Goal: Check status

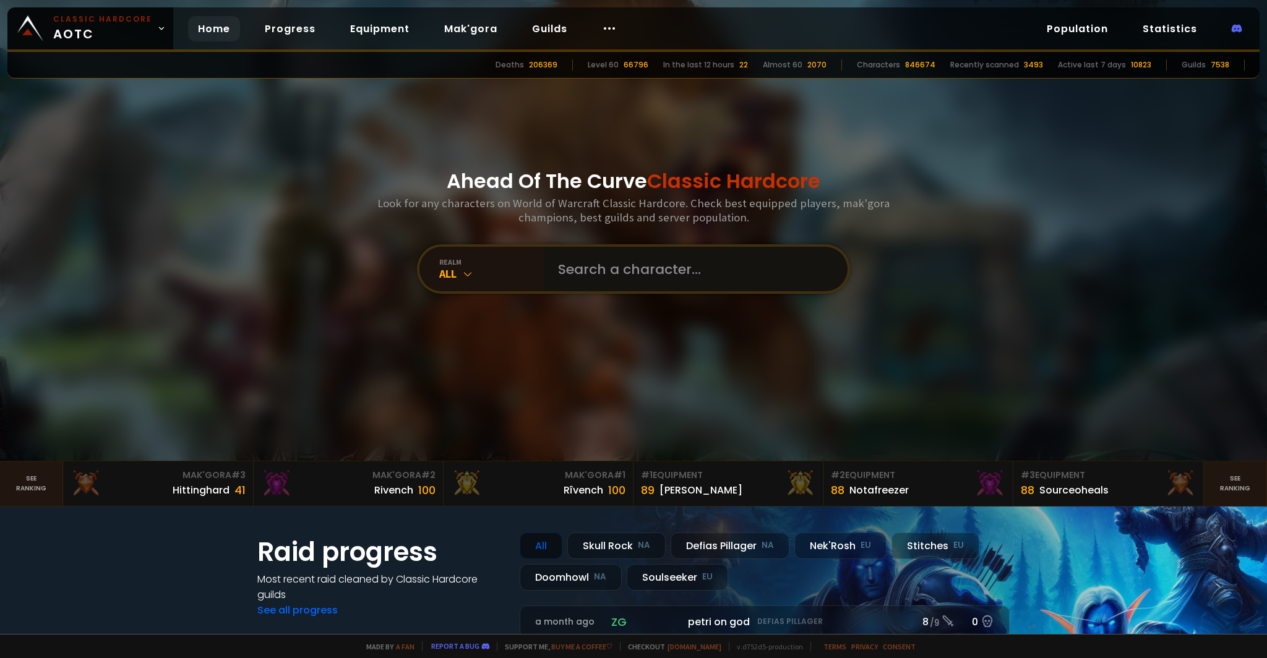
click at [606, 267] on input "text" at bounding box center [692, 269] width 282 height 45
type input "llilnainglin"
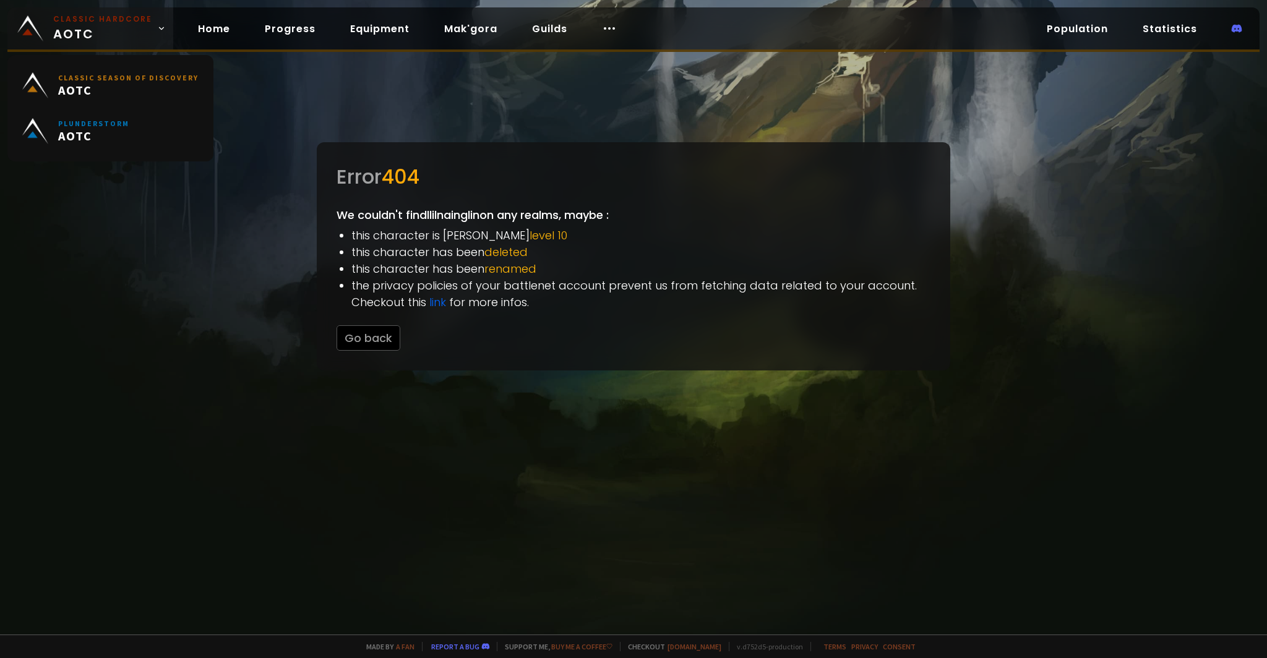
click at [87, 28] on span "Classic Hardcore AOTC" at bounding box center [102, 29] width 99 height 30
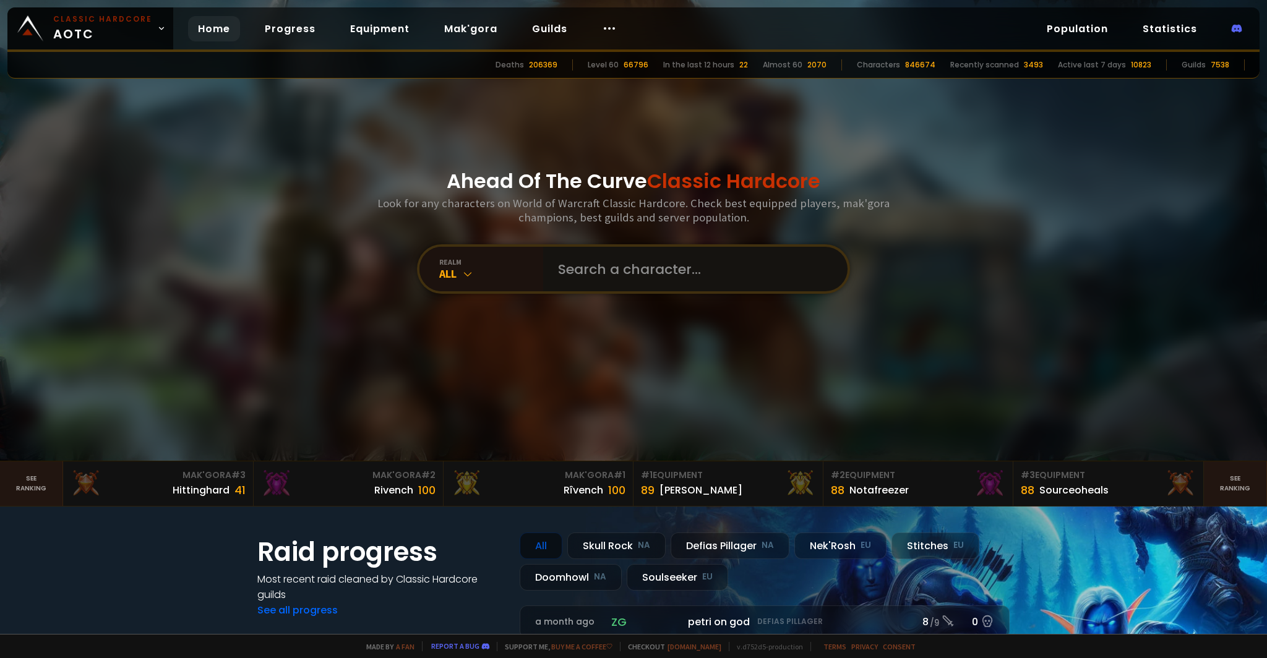
click at [614, 265] on input "text" at bounding box center [692, 269] width 282 height 45
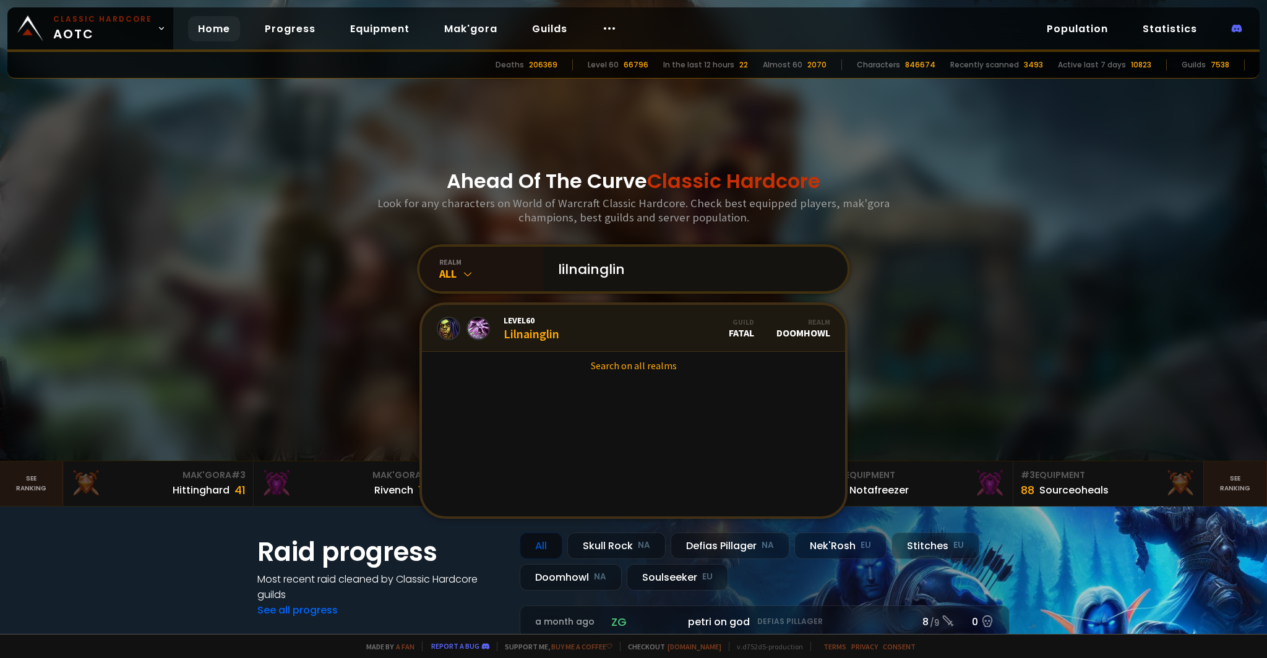
type input "lilnainglin"
click at [515, 327] on div "Level 60 Lilnainglin" at bounding box center [532, 328] width 56 height 27
